Goal: Task Accomplishment & Management: Complete application form

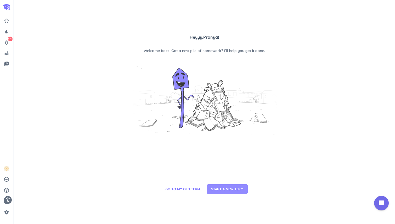
click at [226, 186] on span "START A NEW TERM" at bounding box center [227, 188] width 32 height 5
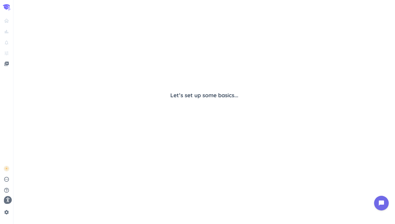
click at [176, 91] on span "Let’s set up some basics..." at bounding box center [204, 95] width 68 height 8
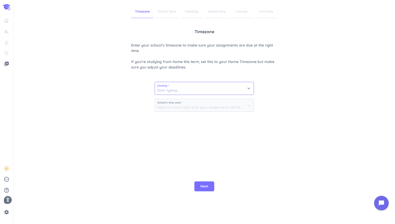
click at [164, 93] on input at bounding box center [204, 88] width 99 height 13
type input "[GEOGRAPHIC_DATA]"
